Goal: Find specific page/section: Find specific page/section

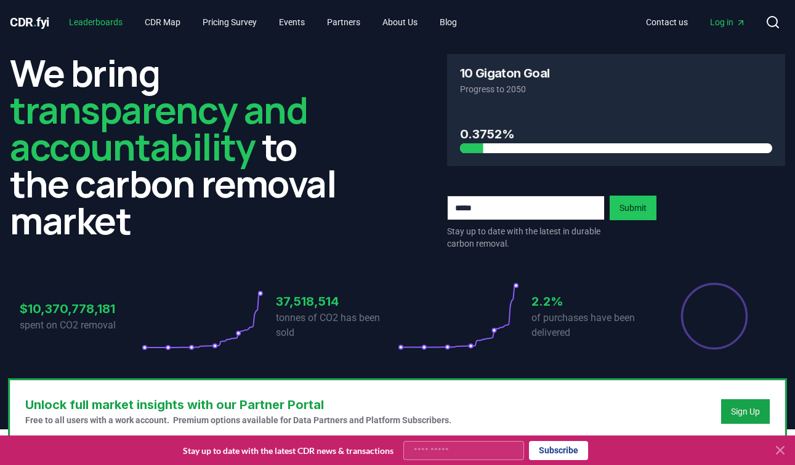
click at [104, 19] on link "Leaderboards" at bounding box center [95, 22] width 73 height 22
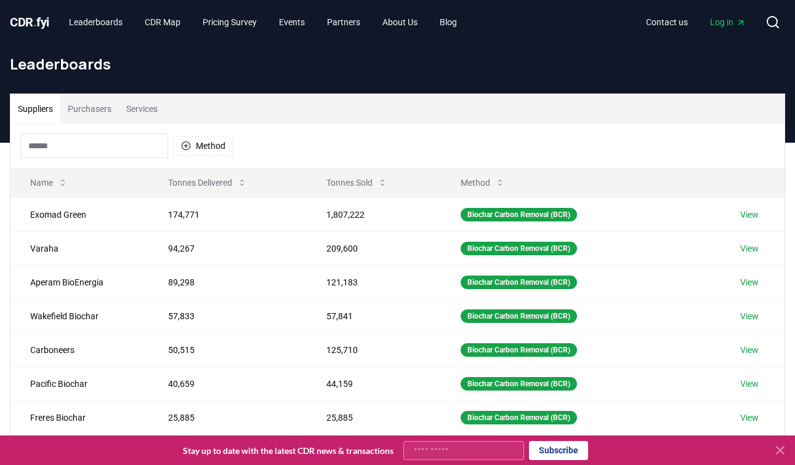
click at [107, 107] on button "Purchasers" at bounding box center [89, 109] width 58 height 30
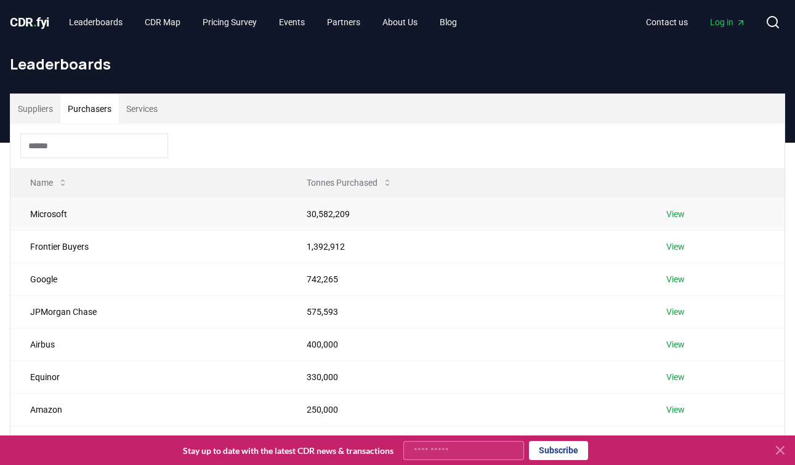
click at [676, 212] on link "View" at bounding box center [675, 214] width 18 height 12
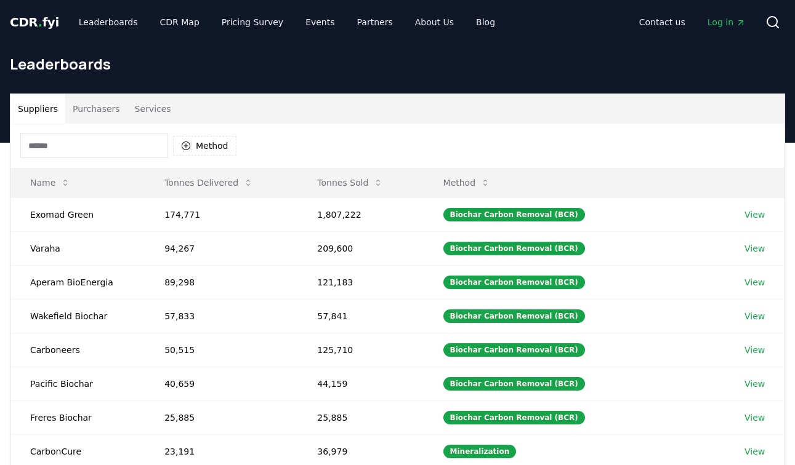
click at [70, 92] on div "Leaderboards" at bounding box center [397, 68] width 795 height 49
click at [81, 100] on button "Purchasers" at bounding box center [96, 109] width 62 height 30
